Goal: Task Accomplishment & Management: Use online tool/utility

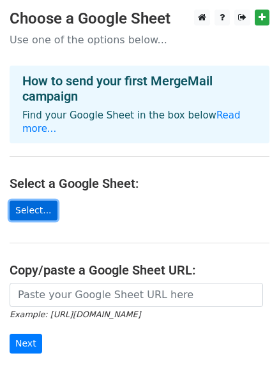
click at [31, 201] on link "Select..." at bounding box center [34, 211] width 48 height 20
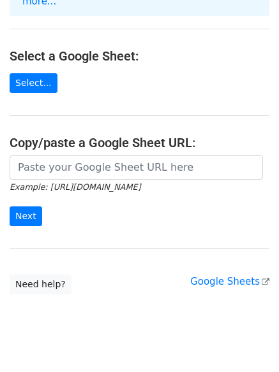
scroll to position [136, 0]
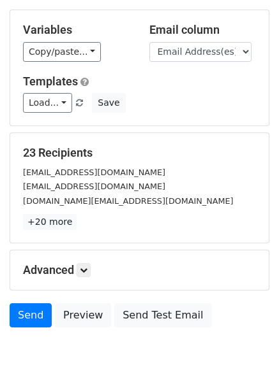
scroll to position [173, 0]
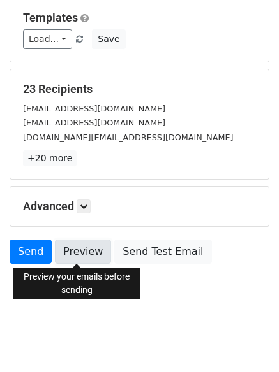
click at [90, 258] on link "Preview" at bounding box center [83, 252] width 56 height 24
click at [68, 258] on link "Preview" at bounding box center [83, 252] width 56 height 24
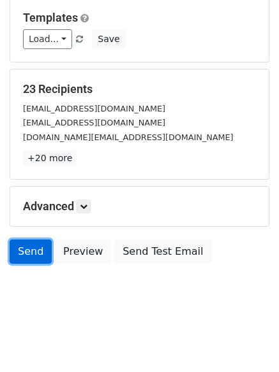
click at [29, 249] on link "Send" at bounding box center [31, 252] width 42 height 24
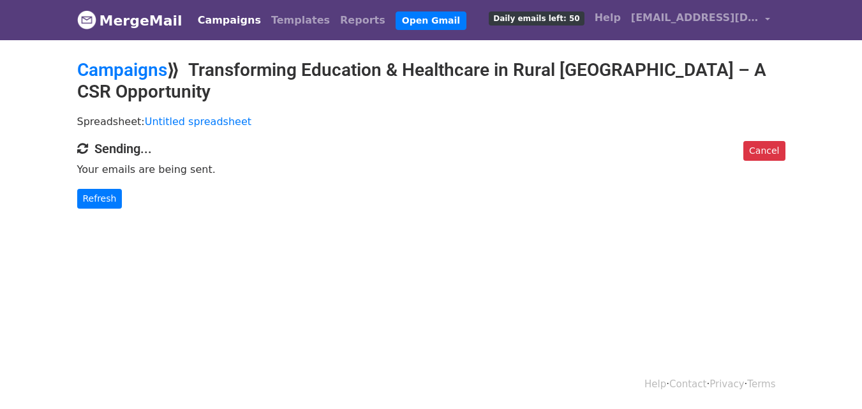
scroll to position [2, 0]
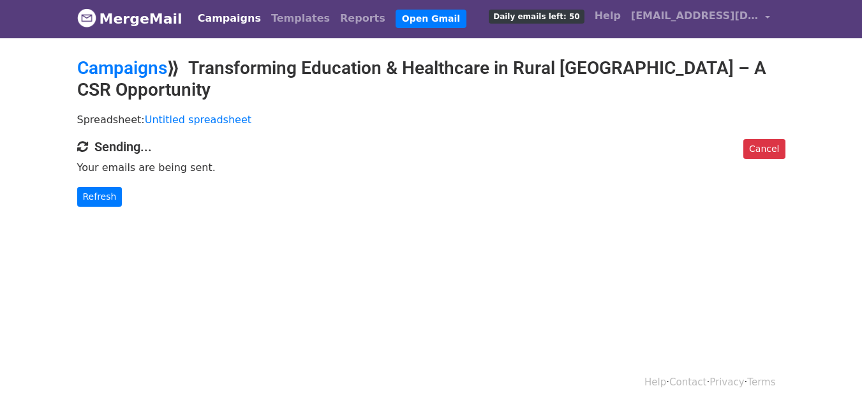
click at [289, 321] on html "MergeMail Campaigns Templates Reports Open Gmail Daily emails left: 50 Help inf…" at bounding box center [431, 202] width 862 height 409
click at [96, 198] on link "Refresh" at bounding box center [99, 197] width 45 height 20
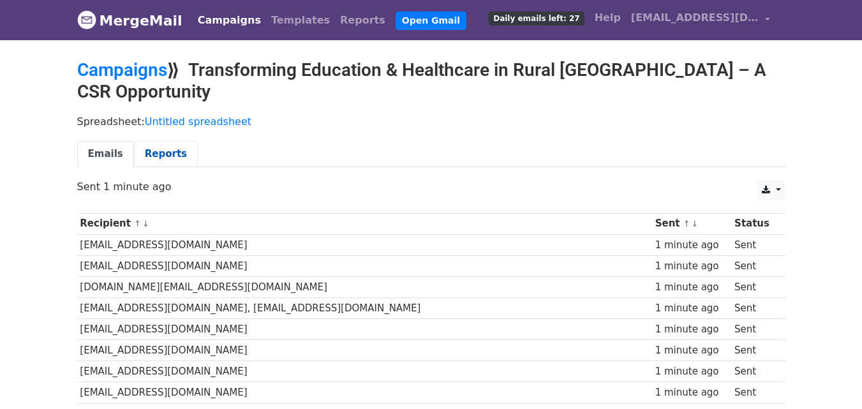
click at [155, 156] on link "Reports" at bounding box center [166, 154] width 64 height 26
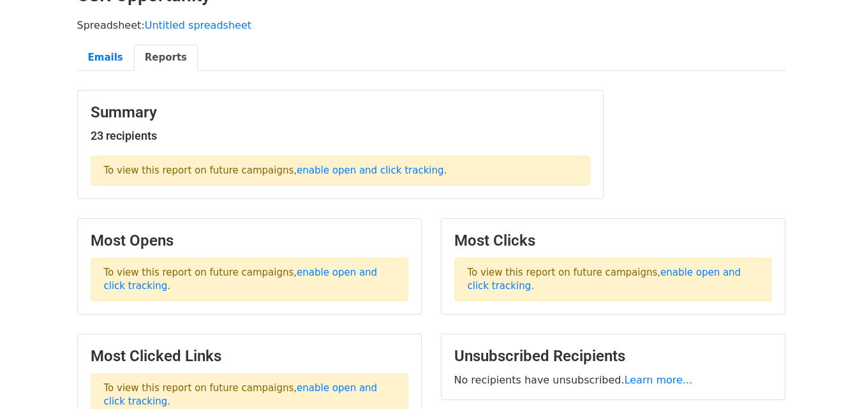
scroll to position [128, 0]
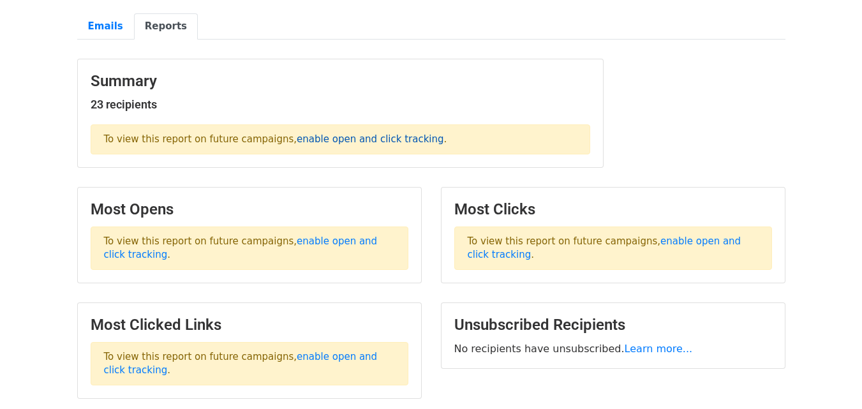
click at [342, 135] on link "enable open and click tracking" at bounding box center [370, 138] width 147 height 11
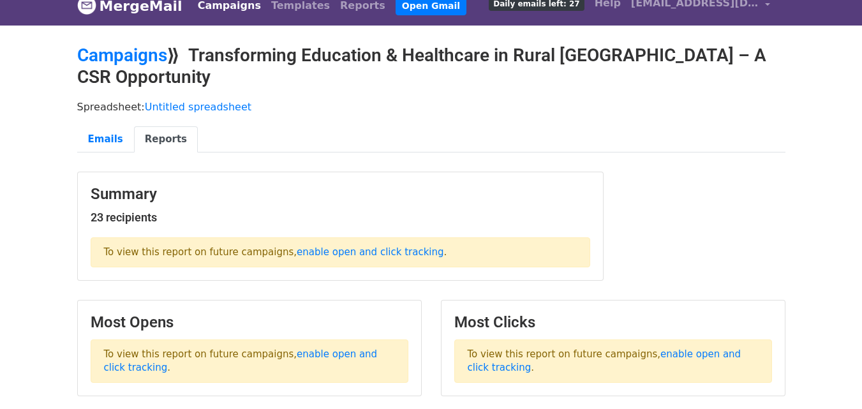
scroll to position [0, 0]
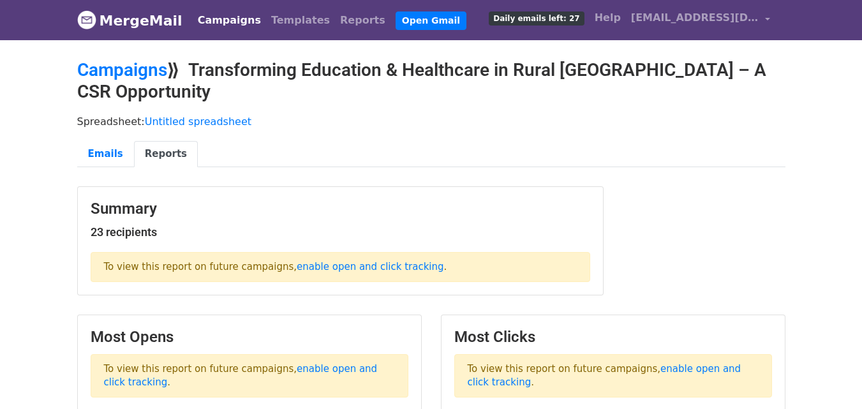
click at [155, 159] on link "Reports" at bounding box center [166, 154] width 64 height 26
click at [111, 154] on link "Emails" at bounding box center [105, 154] width 57 height 26
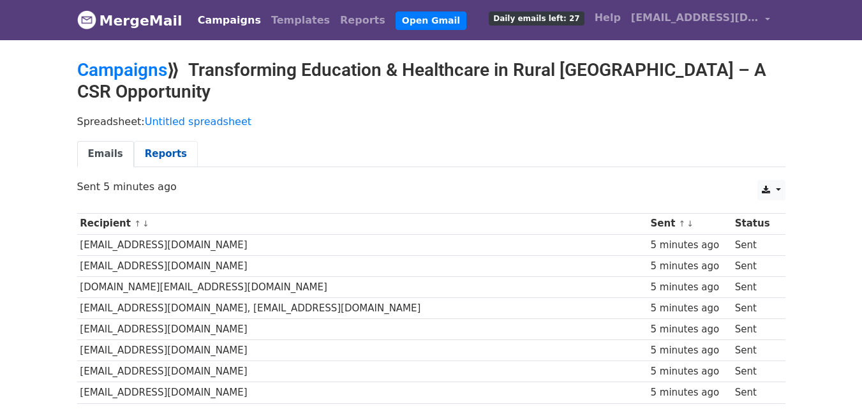
click at [159, 155] on link "Reports" at bounding box center [166, 154] width 64 height 26
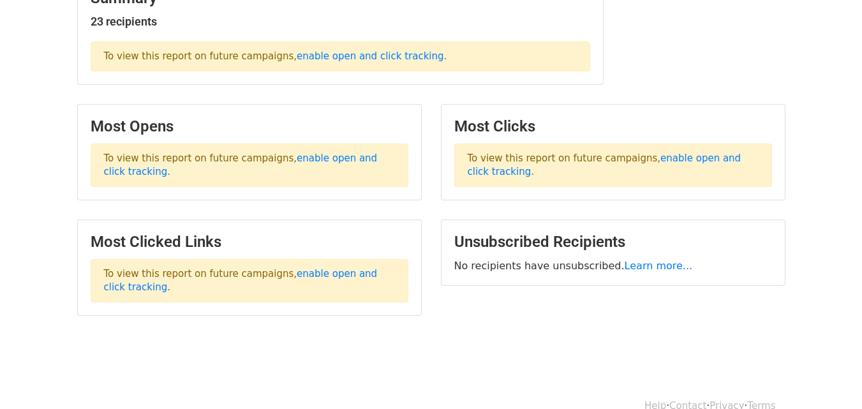
scroll to position [233, 0]
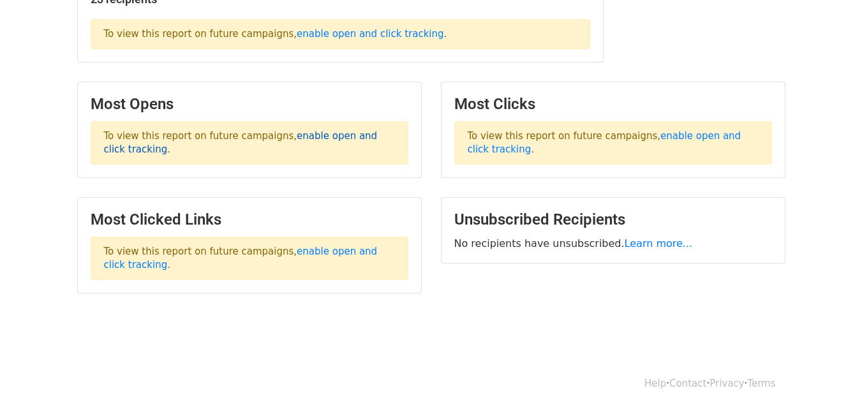
click at [319, 133] on link "enable open and click tracking" at bounding box center [241, 142] width 274 height 25
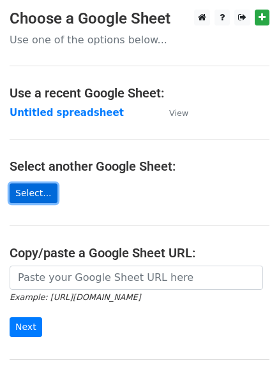
click at [26, 194] on link "Select..." at bounding box center [34, 194] width 48 height 20
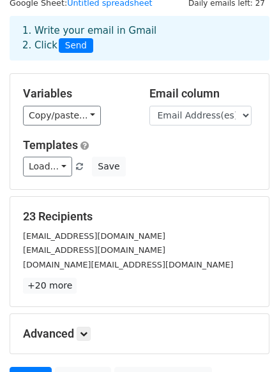
scroll to position [173, 0]
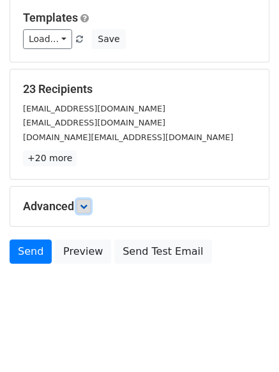
click at [82, 209] on link at bounding box center [84, 207] width 14 height 14
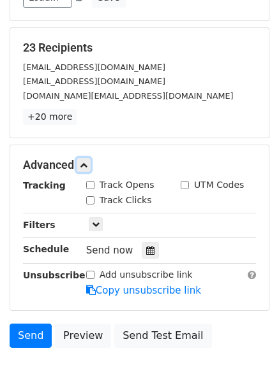
scroll to position [237, 0]
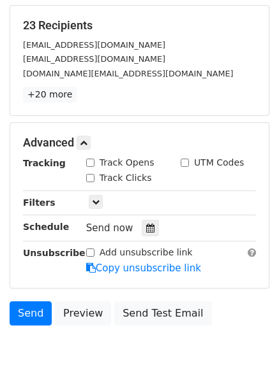
click at [91, 166] on input "Track Opens" at bounding box center [90, 163] width 8 height 8
checkbox input "true"
click at [92, 181] on input "Track Clicks" at bounding box center [90, 178] width 8 height 8
checkbox input "true"
click at [190, 161] on div "UTM Codes" at bounding box center [212, 162] width 63 height 13
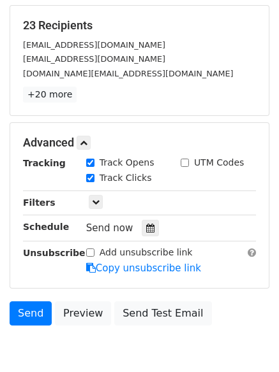
click at [189, 165] on div "UTM Codes" at bounding box center [212, 162] width 63 height 13
click at [185, 164] on input "UTM Codes" at bounding box center [185, 163] width 8 height 8
checkbox input "true"
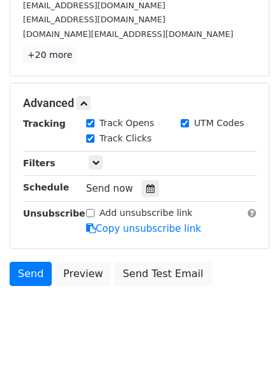
scroll to position [298, 0]
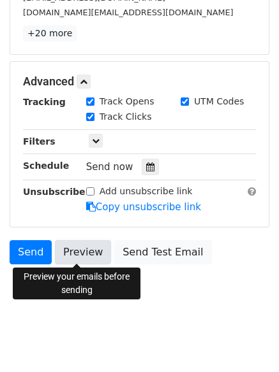
click at [66, 251] on link "Preview" at bounding box center [83, 252] width 56 height 24
click at [73, 253] on link "Preview" at bounding box center [83, 252] width 56 height 24
click at [75, 253] on link "Preview" at bounding box center [83, 252] width 56 height 24
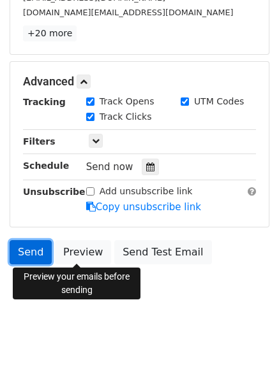
click at [32, 256] on link "Send" at bounding box center [31, 252] width 42 height 24
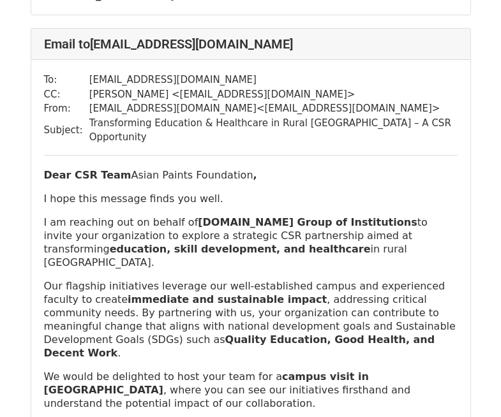
scroll to position [638, 0]
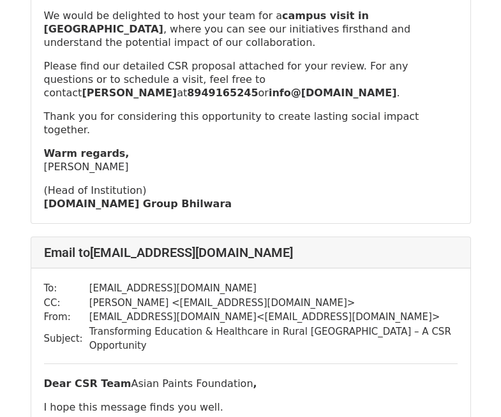
scroll to position [446, 0]
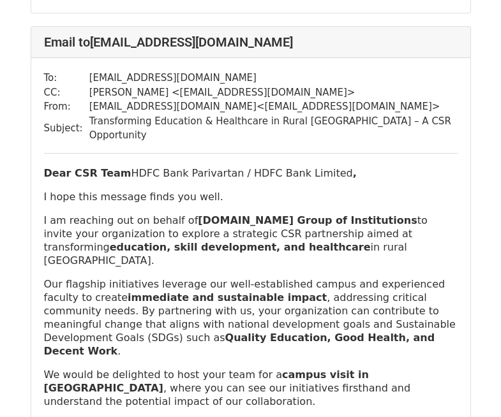
scroll to position [638, 0]
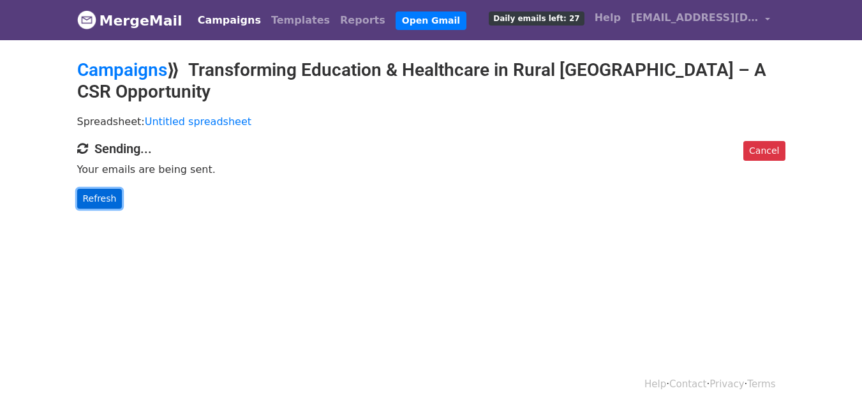
click at [101, 196] on link "Refresh" at bounding box center [99, 199] width 45 height 20
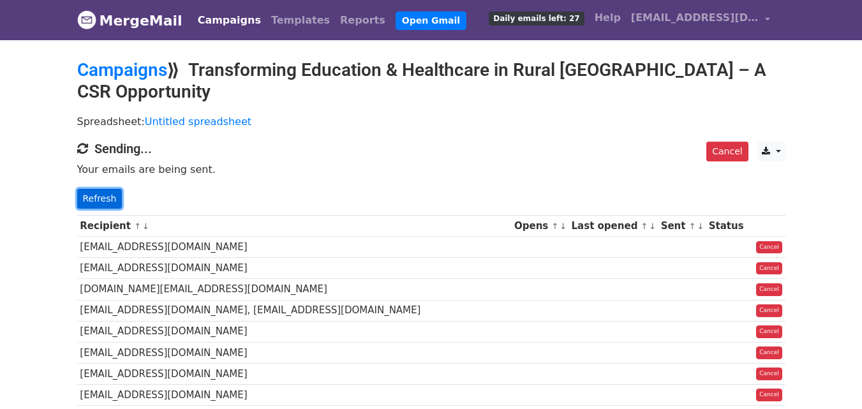
click at [89, 202] on link "Refresh" at bounding box center [99, 199] width 45 height 20
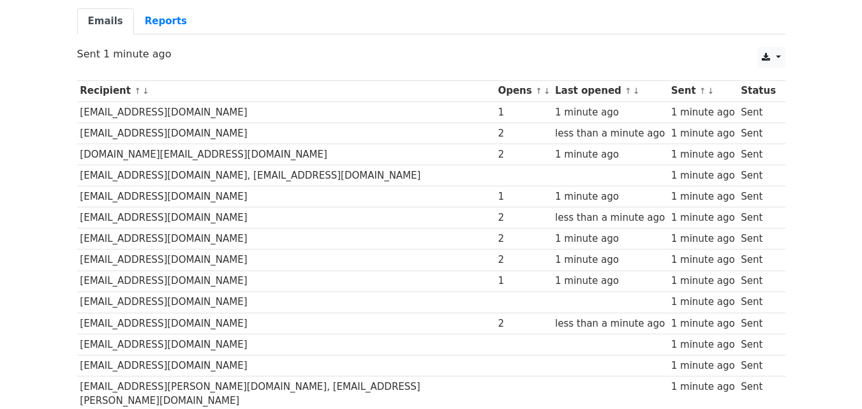
scroll to position [41, 0]
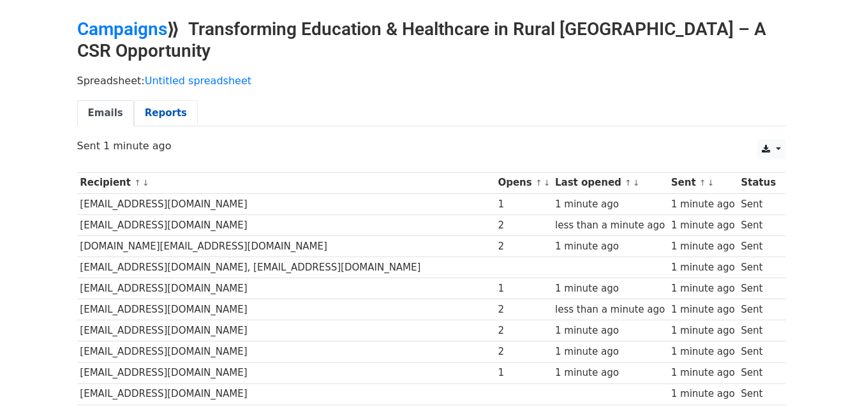
click at [170, 103] on link "Reports" at bounding box center [166, 113] width 64 height 26
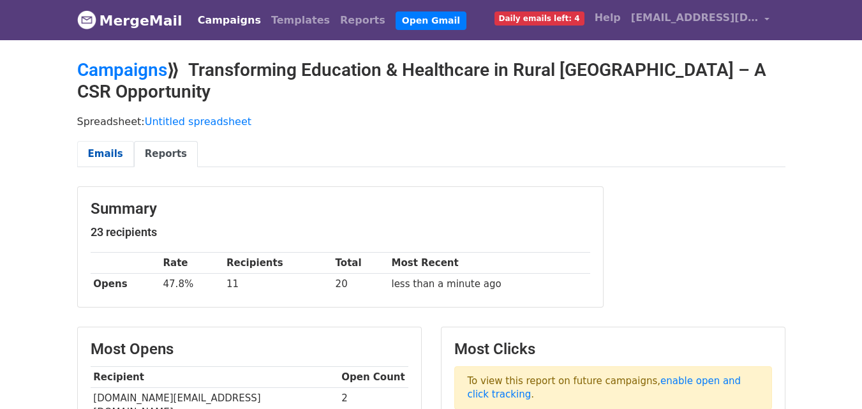
click at [111, 160] on link "Emails" at bounding box center [105, 154] width 57 height 26
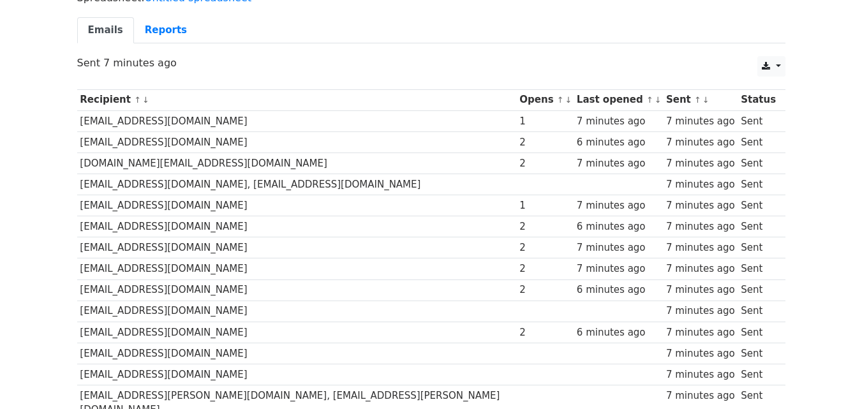
scroll to position [41, 0]
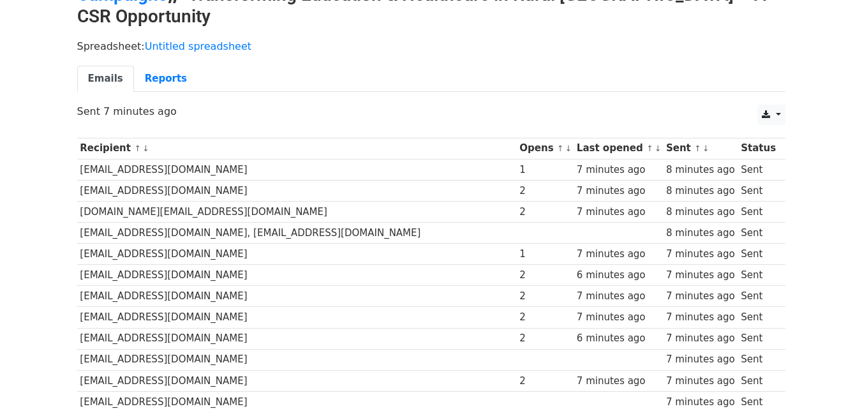
scroll to position [105, 0]
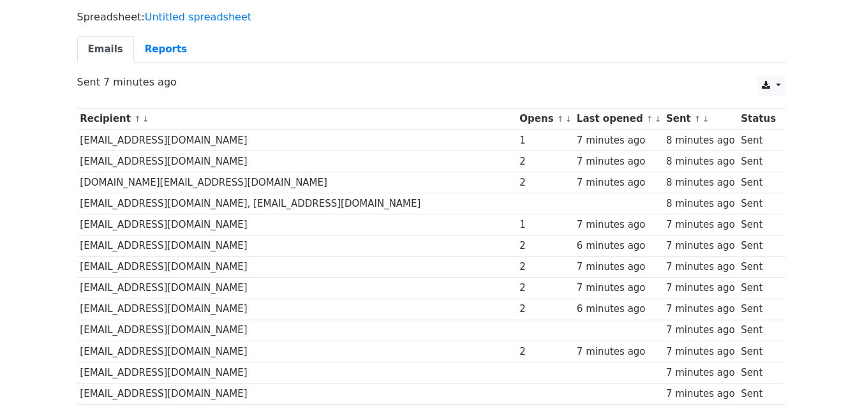
click at [517, 121] on th "Opens ↑ ↓" at bounding box center [545, 118] width 57 height 21
click at [172, 52] on link "Reports" at bounding box center [166, 49] width 64 height 26
